Goal: Book appointment/travel/reservation

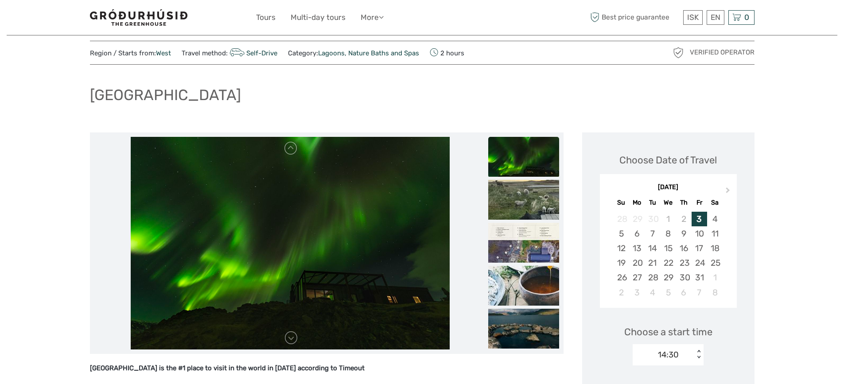
click at [145, 20] on img at bounding box center [138, 17] width 97 height 16
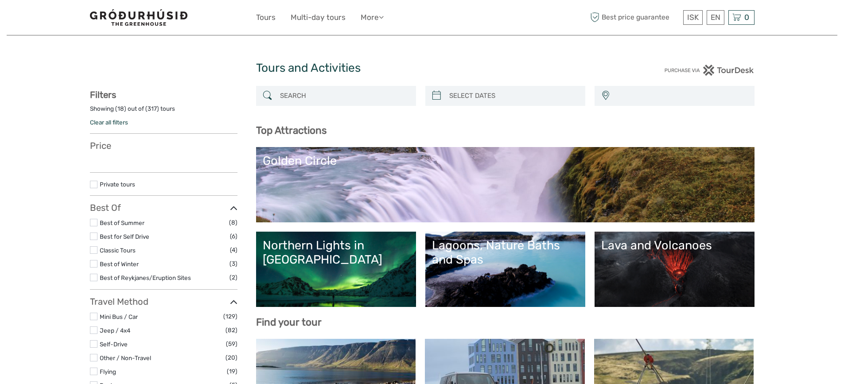
select select
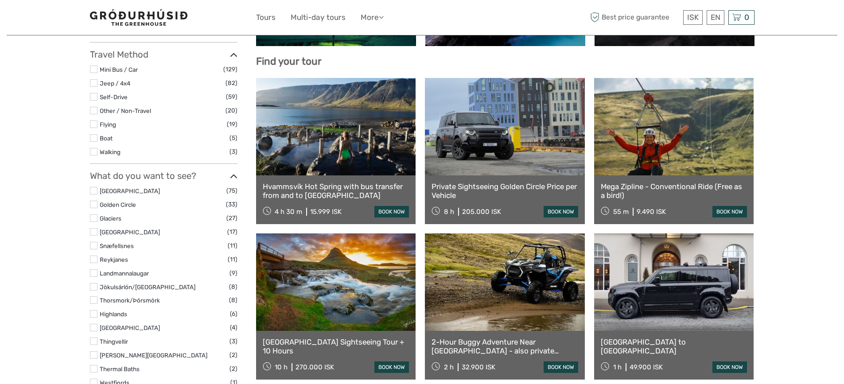
scroll to position [263, 0]
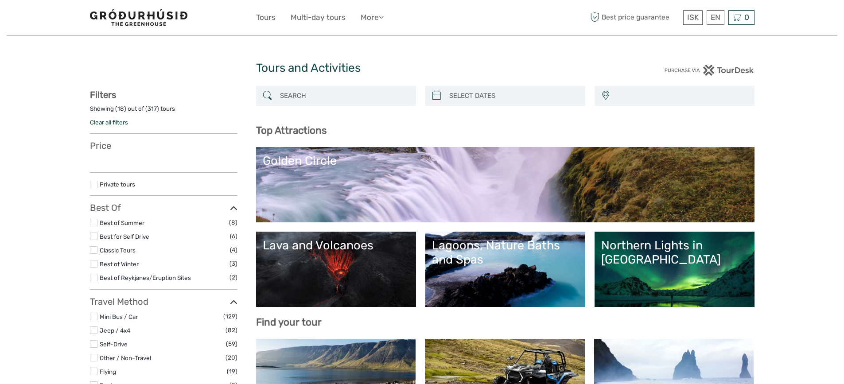
select select
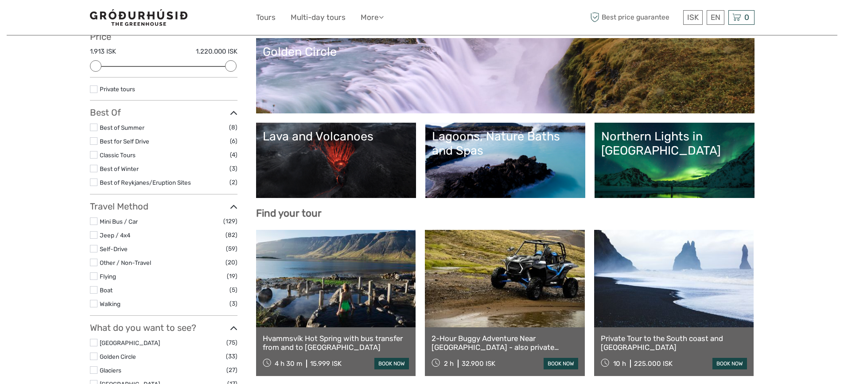
scroll to position [113, 0]
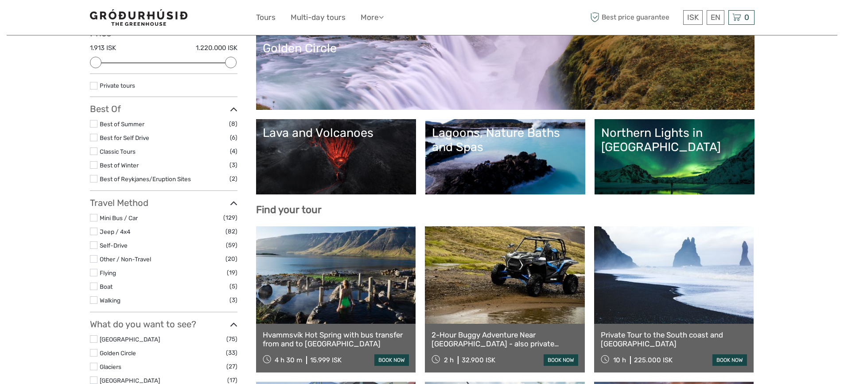
click at [330, 144] on link "Lava and Volcanoes" at bounding box center [336, 157] width 147 height 62
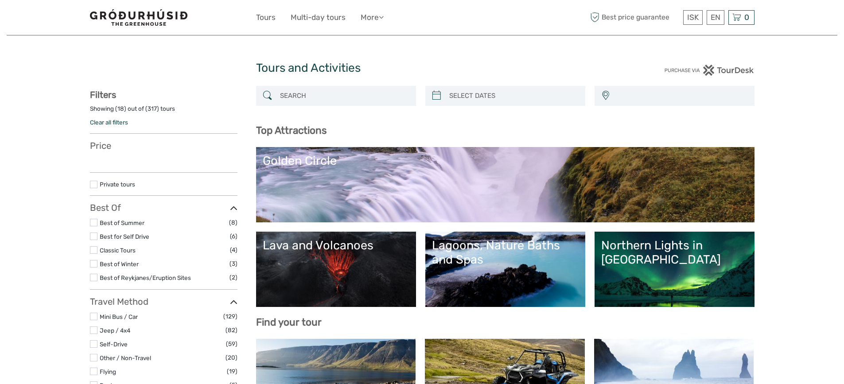
select select
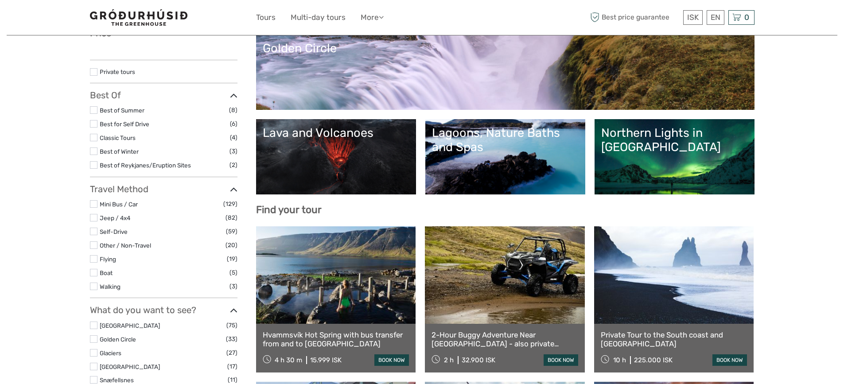
select select
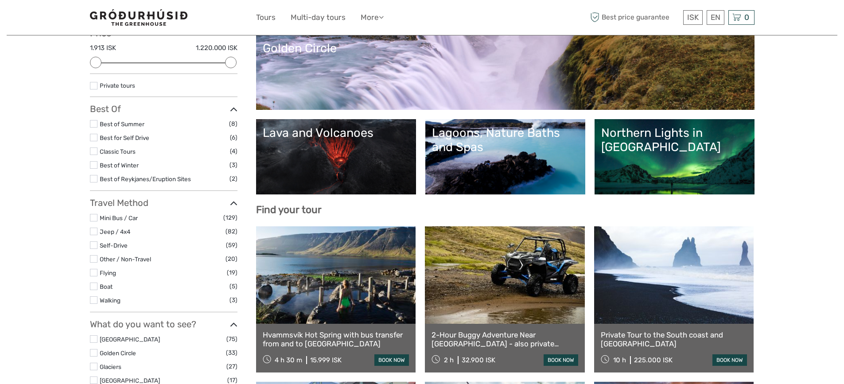
scroll to position [0, 0]
